Goal: Information Seeking & Learning: Learn about a topic

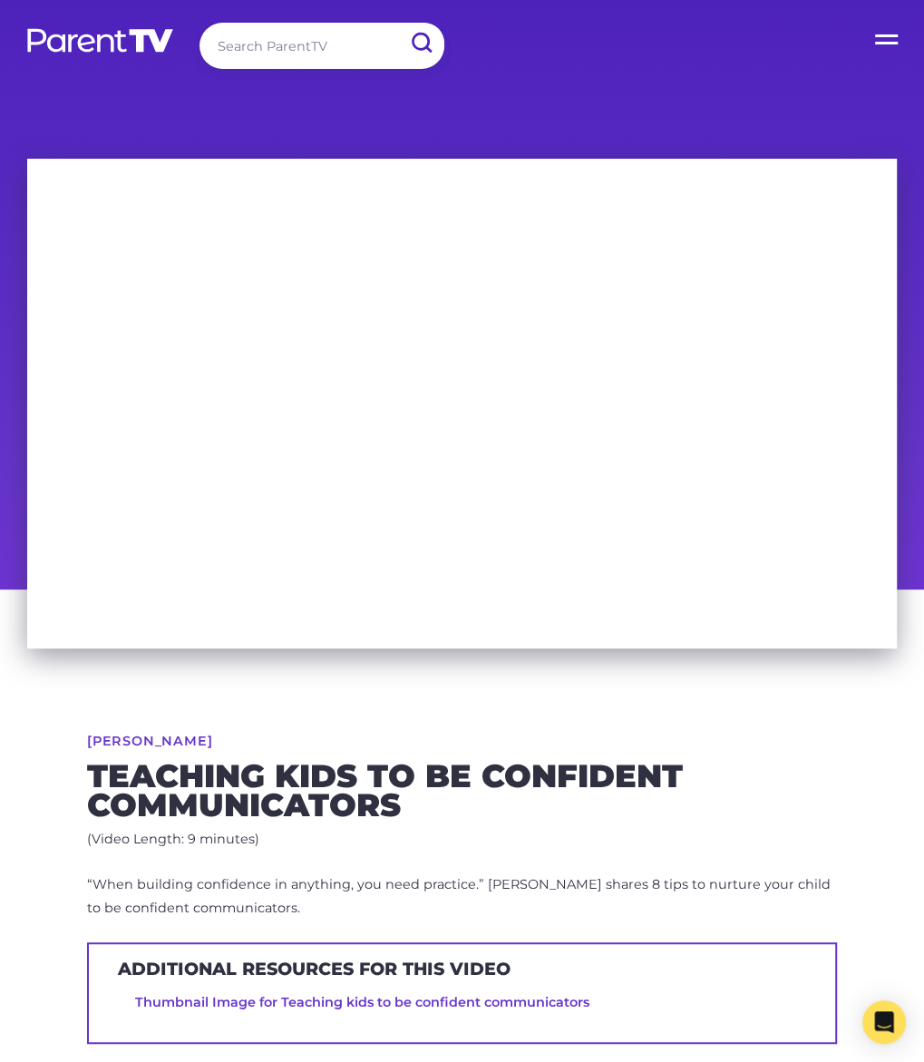
click at [278, 44] on input "search" at bounding box center [322, 46] width 245 height 46
type input "music"
click at [397, 23] on input "submit" at bounding box center [420, 43] width 47 height 41
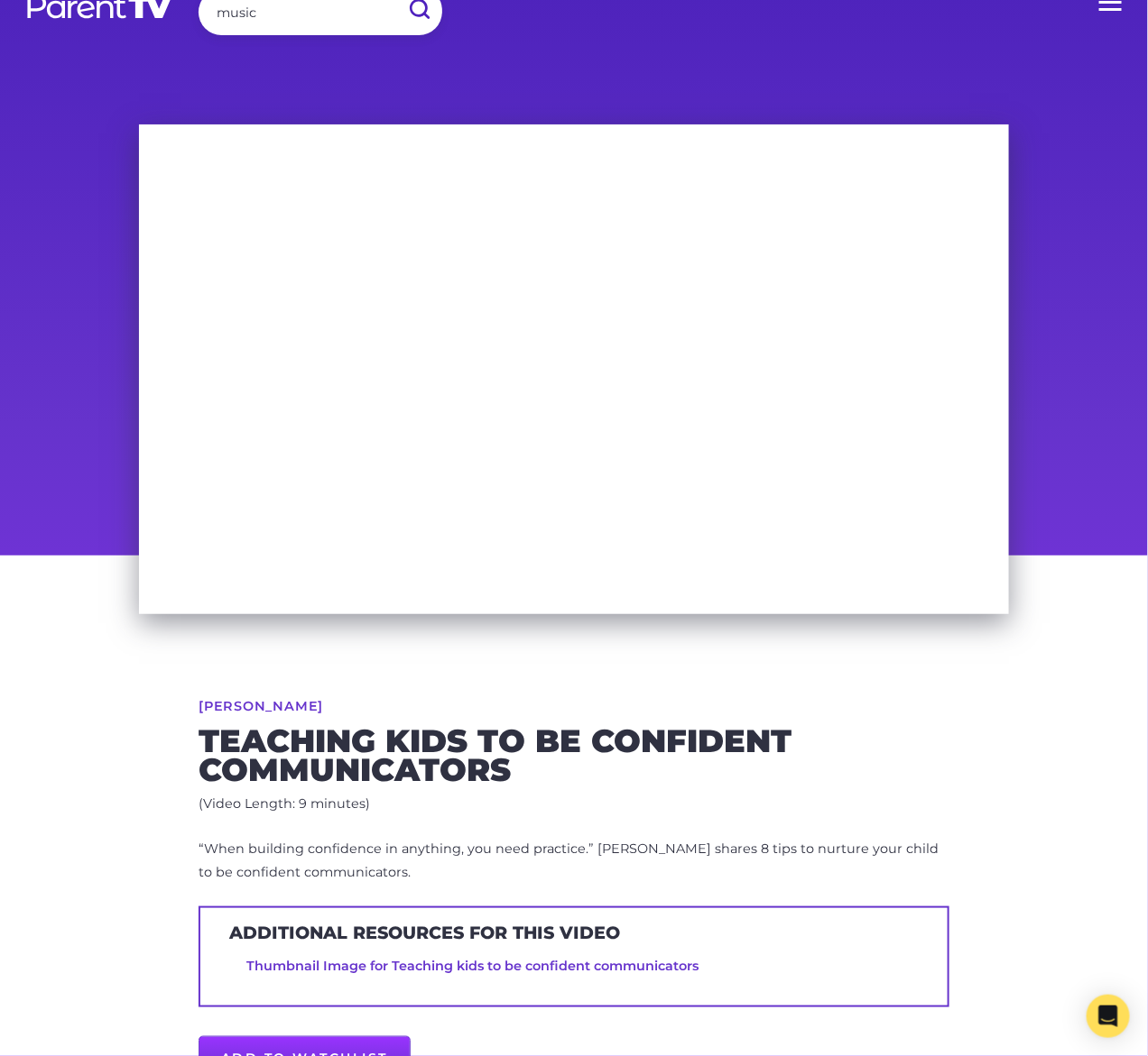
scroll to position [82, 0]
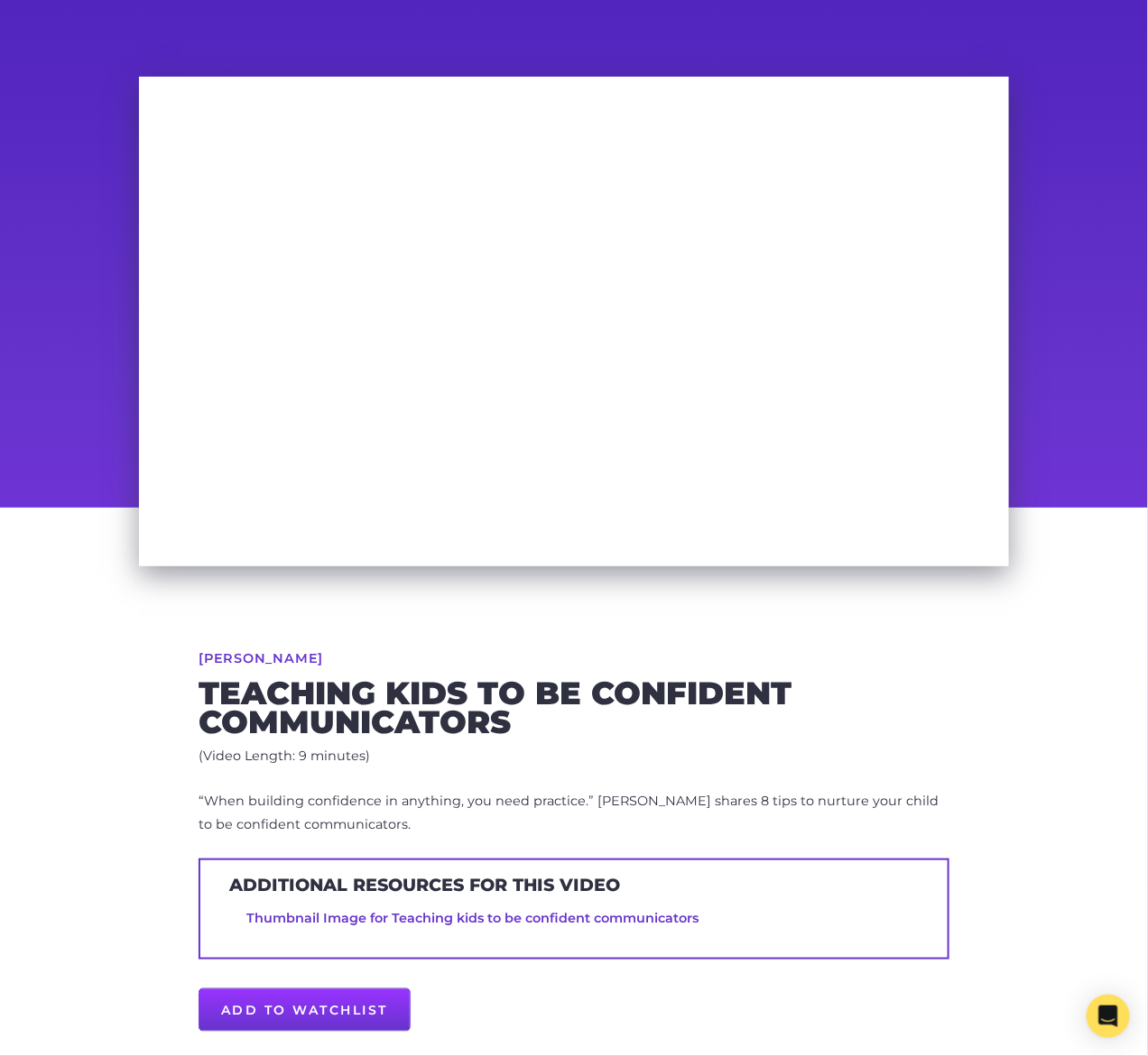
click at [273, 809] on p "“When building confidence in anything, you need practice.” [PERSON_NAME] shares…" at bounding box center [574, 813] width 751 height 47
click at [273, 809] on p "“When building confidence in anything, you need practice.” Sonia Bestulic share…" at bounding box center [574, 813] width 751 height 47
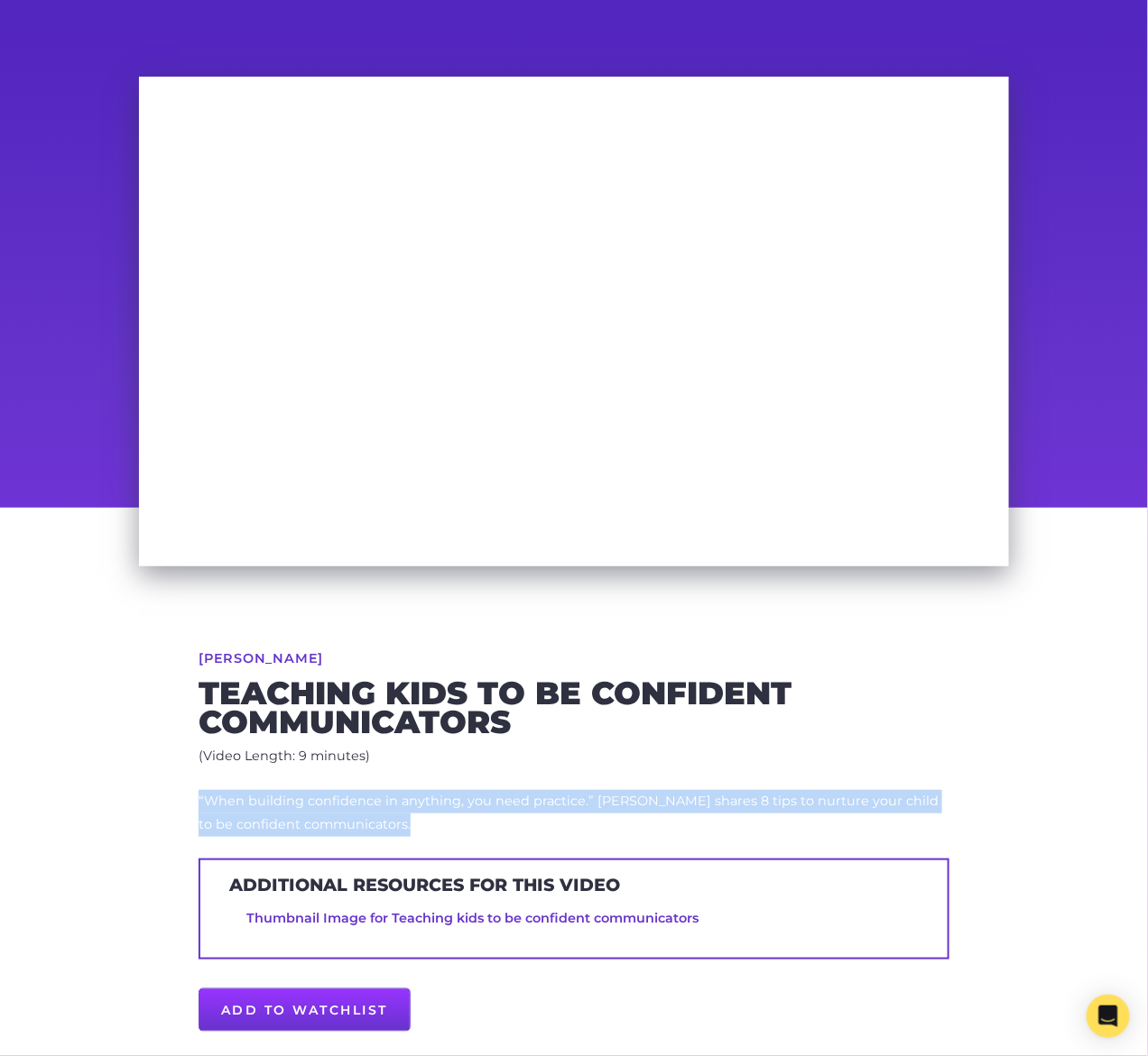
click at [273, 809] on p "“When building confidence in anything, you need practice.” Sonia Bestulic share…" at bounding box center [574, 813] width 751 height 47
copy div "“When building confidence in anything, you need practice.” Sonia Bestulic share…"
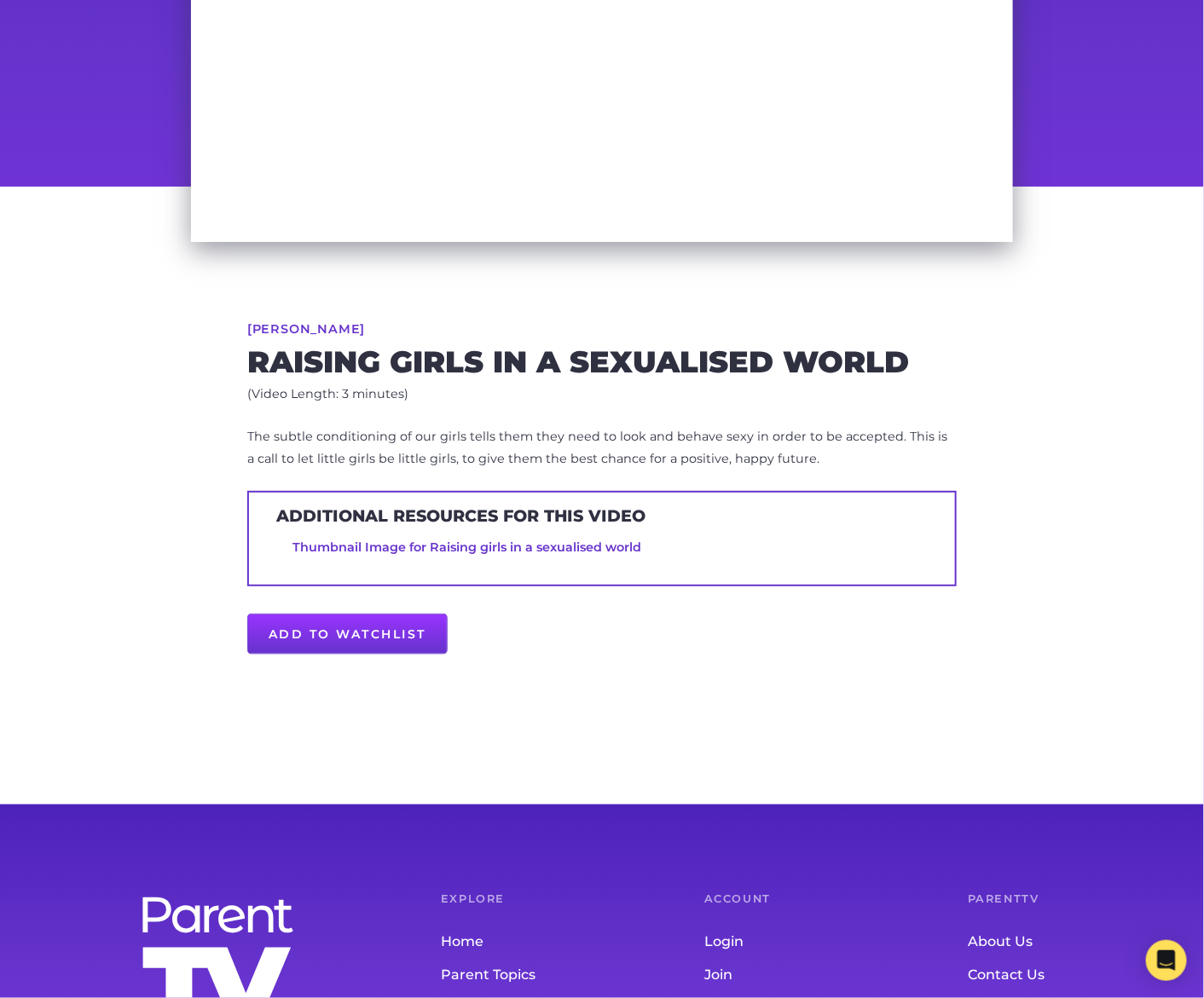
scroll to position [45, 0]
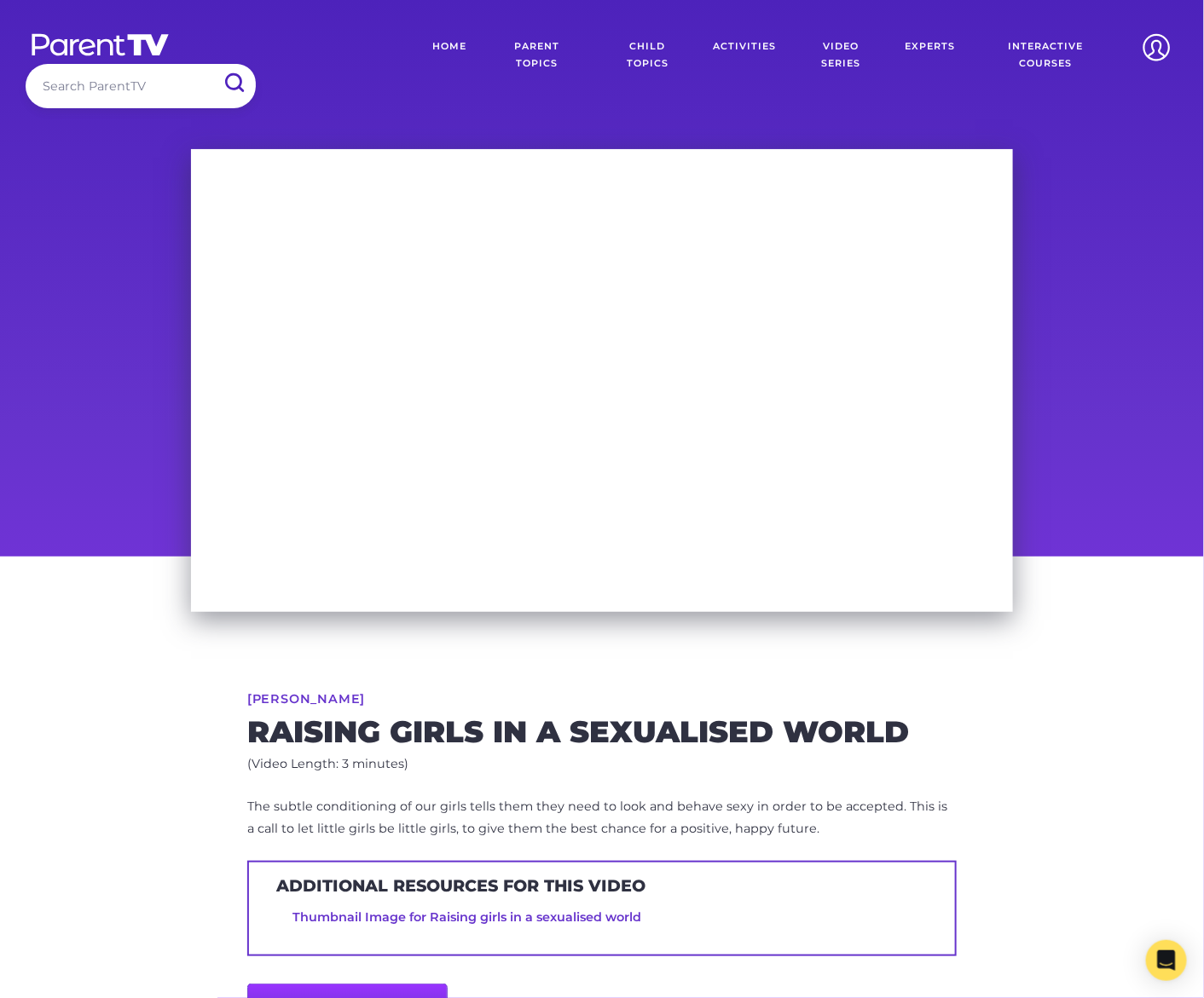
click at [448, 804] on p "The subtle conditioning of our girls tells them they need to look and behave se…" at bounding box center [602, 818] width 710 height 44
click at [447, 805] on p "The subtle conditioning of our girls tells them they need to look and behave se…" at bounding box center [602, 818] width 710 height 44
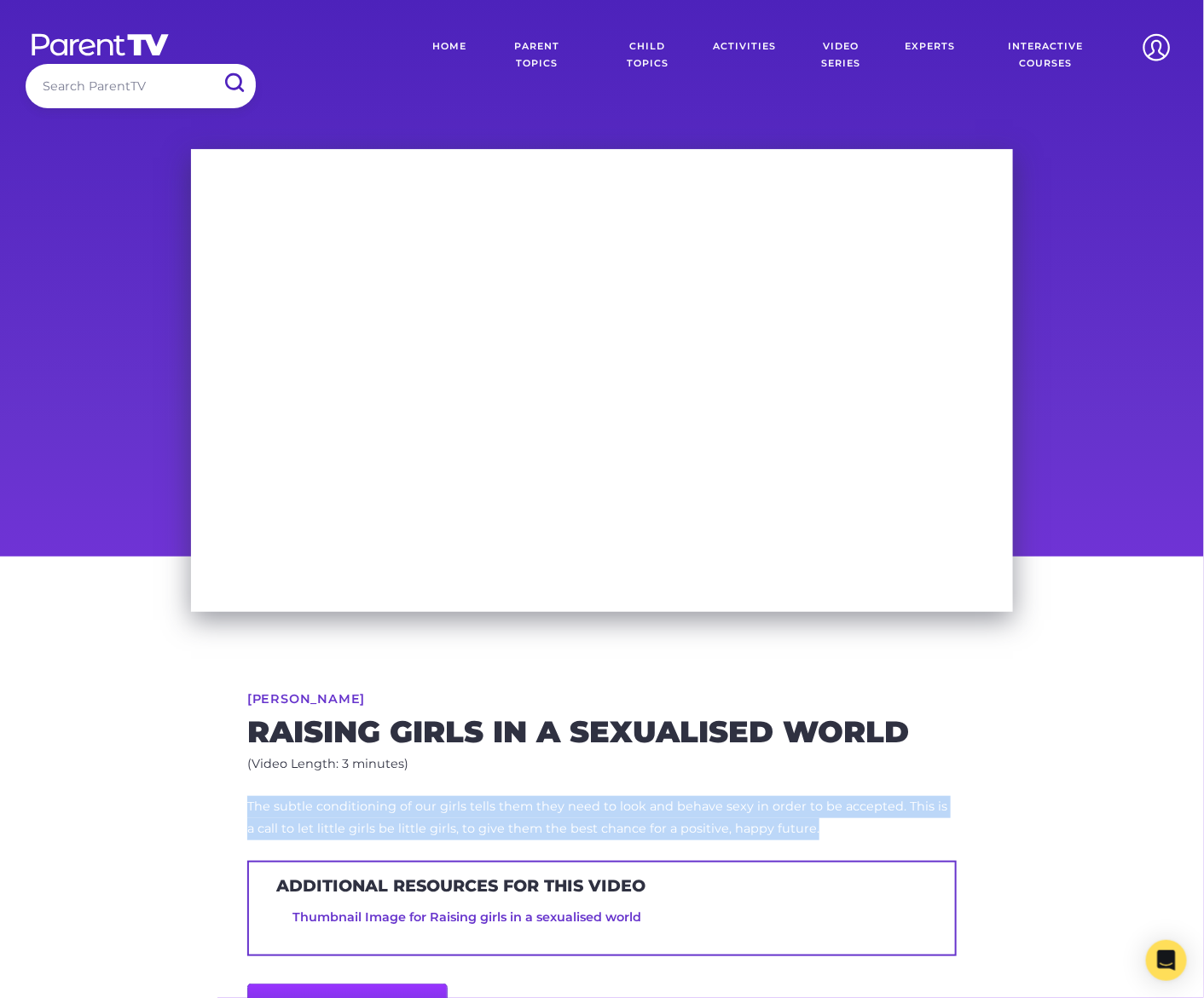
click at [447, 805] on p "The subtle conditioning of our girls tells them they need to look and behave se…" at bounding box center [602, 818] width 710 height 44
copy div "The subtle conditioning of our girls tells them they need to look and behave se…"
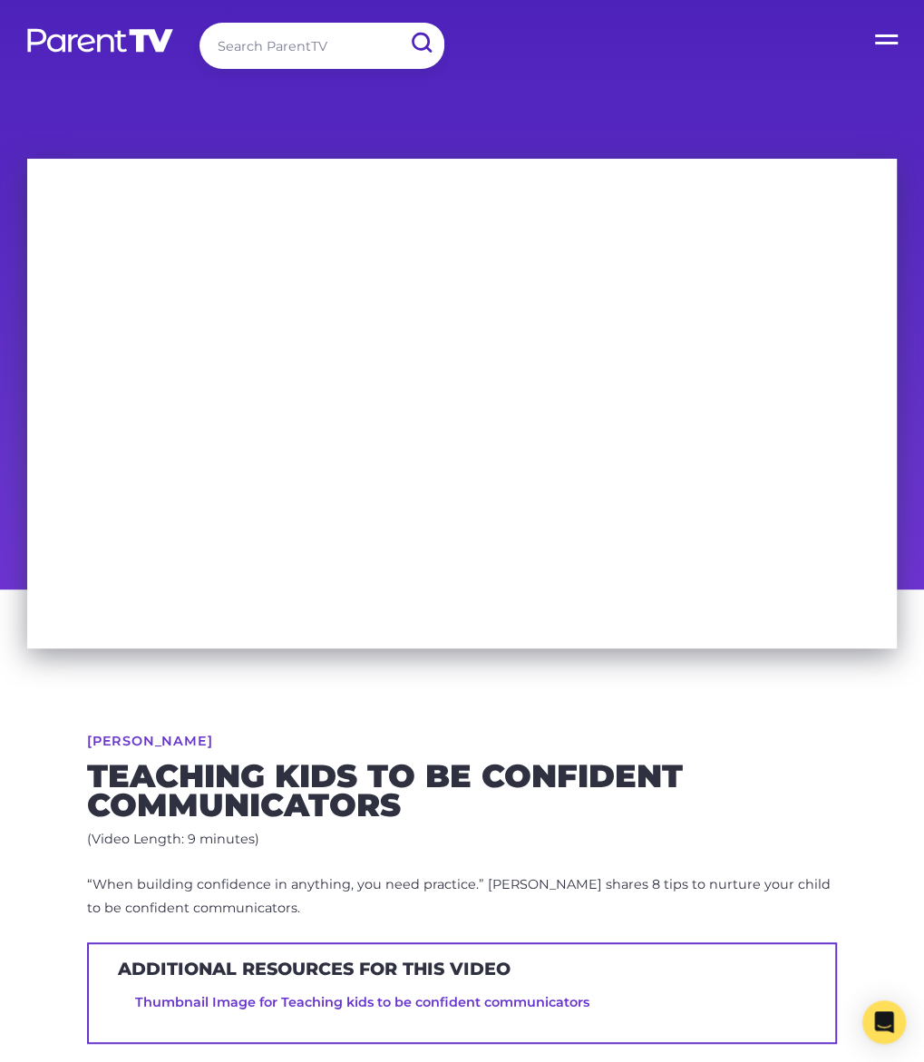
click at [292, 25] on input "search" at bounding box center [322, 46] width 245 height 46
type input "music"
click at [397, 23] on input "submit" at bounding box center [420, 43] width 47 height 41
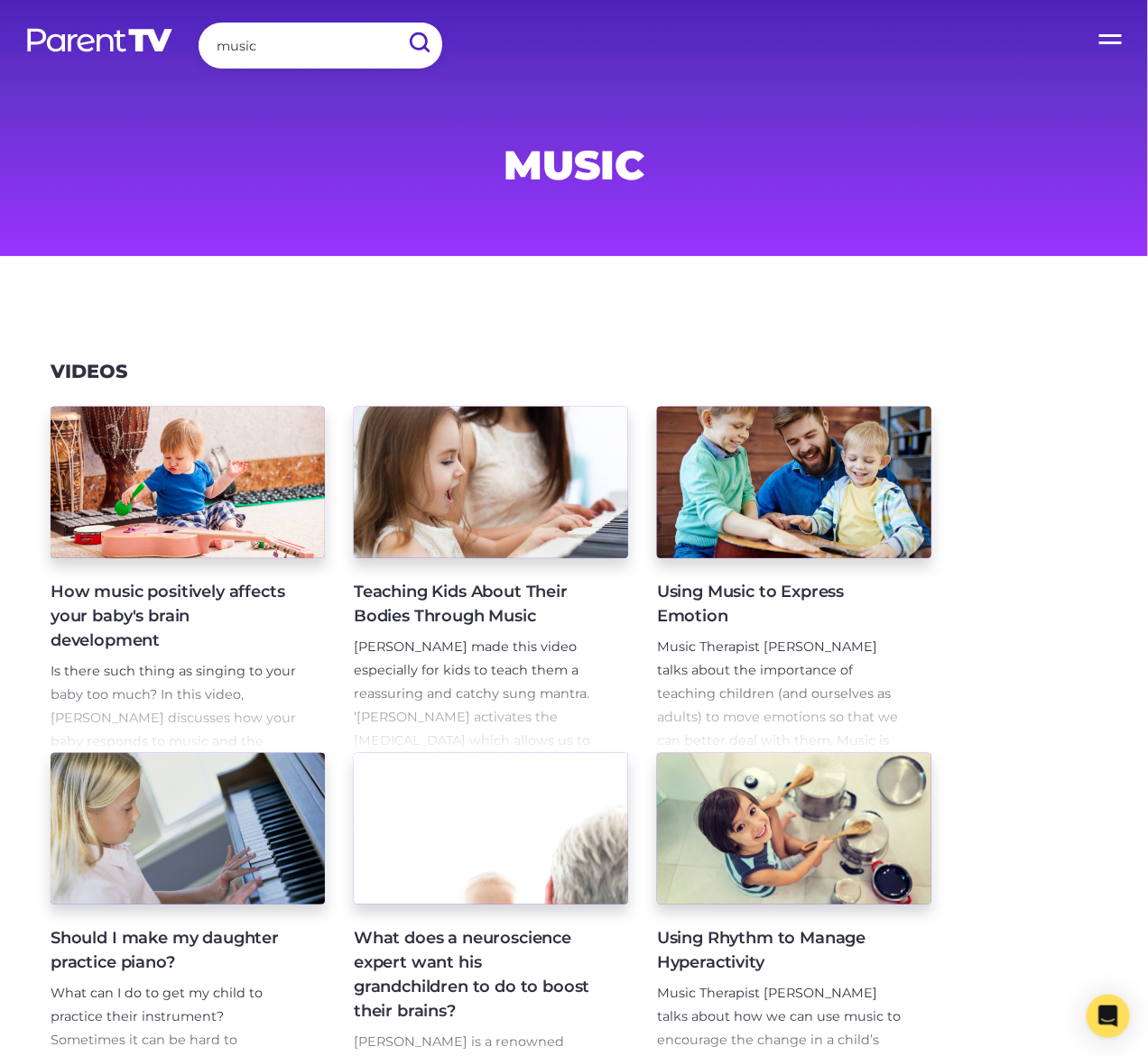
click at [704, 596] on h4 "Using Music to Express Emotion" at bounding box center [779, 604] width 246 height 49
